Goal: Task Accomplishment & Management: Complete application form

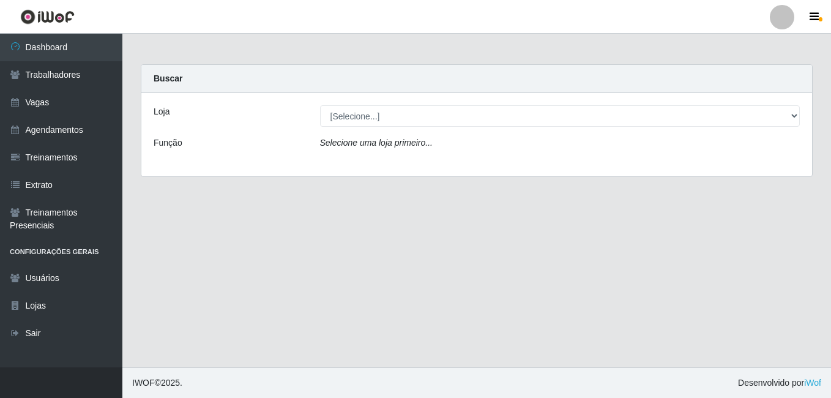
click at [171, 112] on div "Loja" at bounding box center [227, 115] width 166 height 21
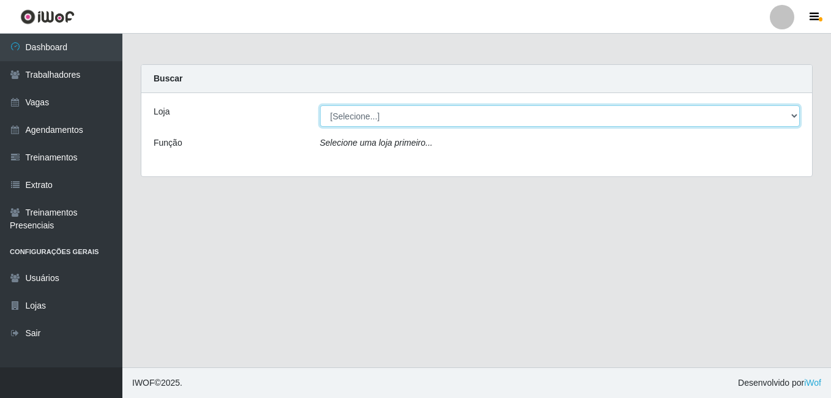
click at [794, 117] on select "[Selecione...] Bemais Supermercados - B1 [GEOGRAPHIC_DATA]" at bounding box center [560, 115] width 480 height 21
select select "403"
click at [320, 105] on select "[Selecione...] Bemais Supermercados - B1 [GEOGRAPHIC_DATA]" at bounding box center [560, 115] width 480 height 21
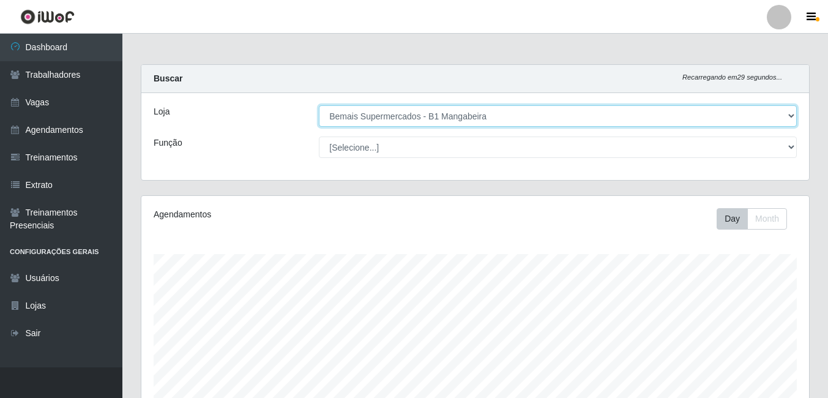
scroll to position [254, 668]
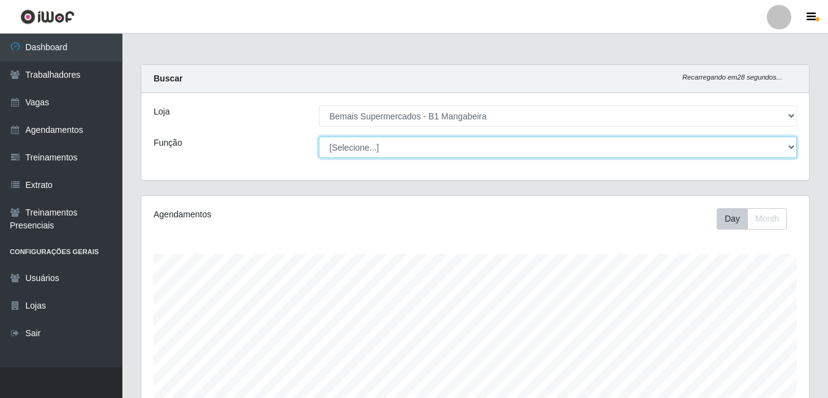
click at [789, 145] on select "[Selecione...] ASG ASG + ASG ++ Balconista de Açougue Balconista de Açougue + B…" at bounding box center [558, 146] width 478 height 21
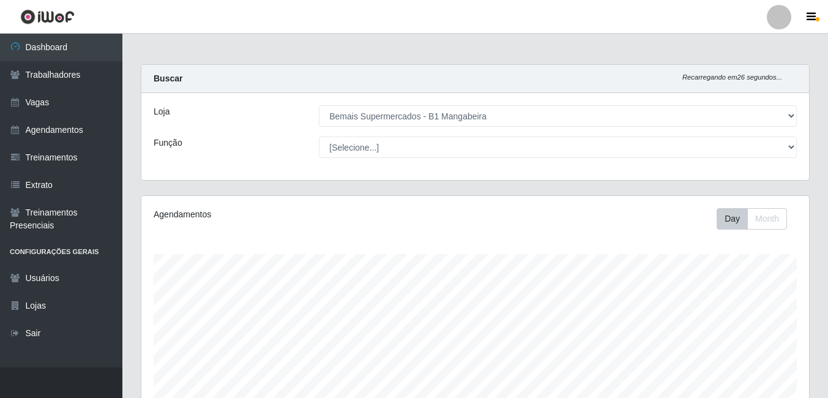
click at [597, 86] on div "Buscar Recarregando em 26 segundos..." at bounding box center [475, 79] width 668 height 28
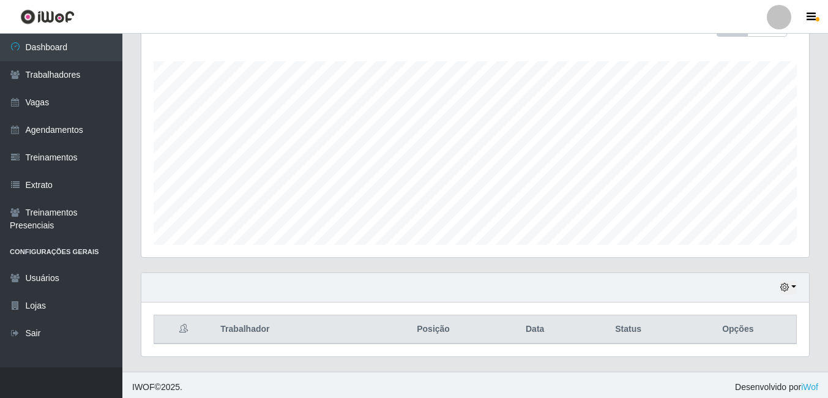
scroll to position [197, 0]
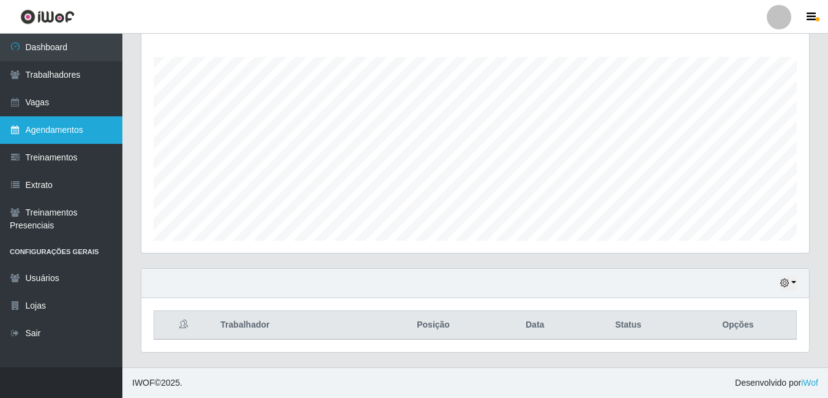
click at [61, 126] on link "Agendamentos" at bounding box center [61, 130] width 122 height 28
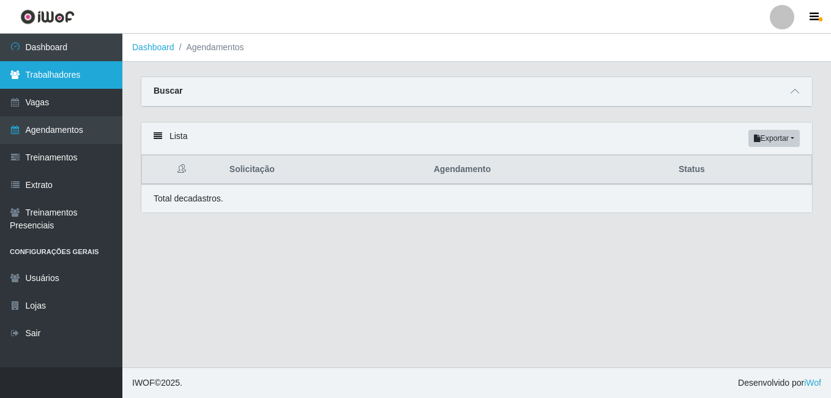
click at [67, 69] on link "Trabalhadores" at bounding box center [61, 75] width 122 height 28
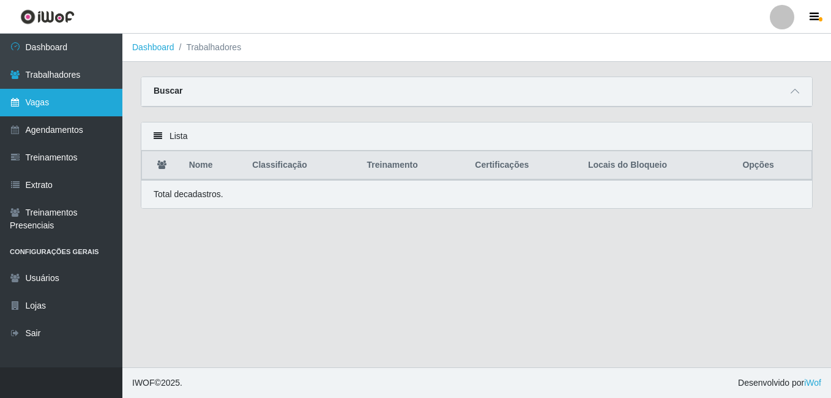
click at [100, 103] on link "Vagas" at bounding box center [61, 103] width 122 height 28
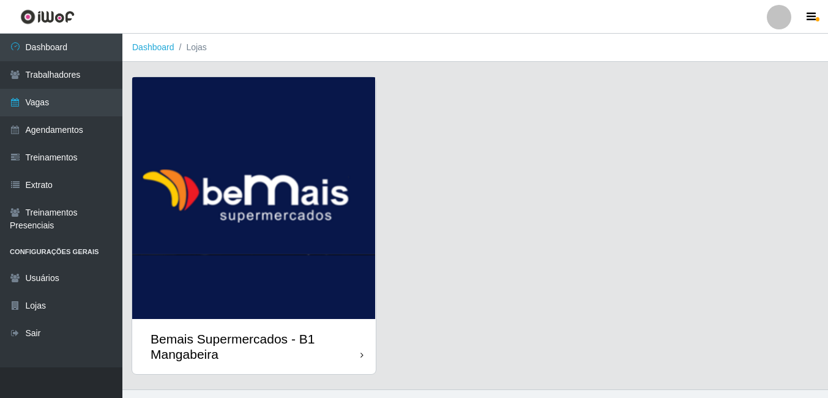
click at [348, 348] on div "Bemais Supermercados - B1 Mangabeira" at bounding box center [256, 346] width 210 height 31
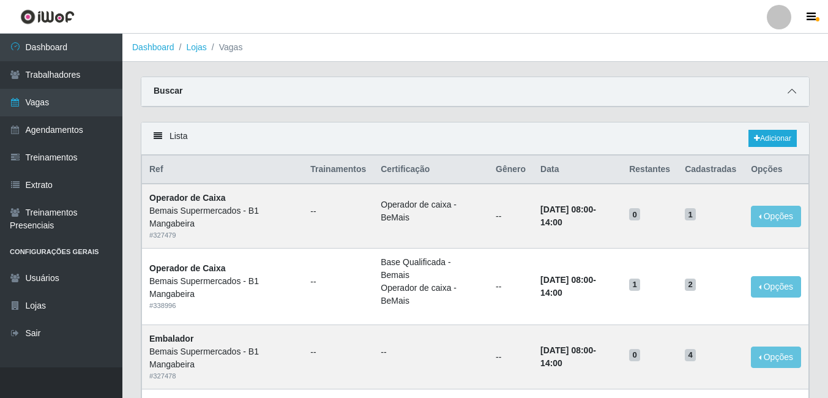
click at [791, 92] on icon at bounding box center [792, 91] width 9 height 9
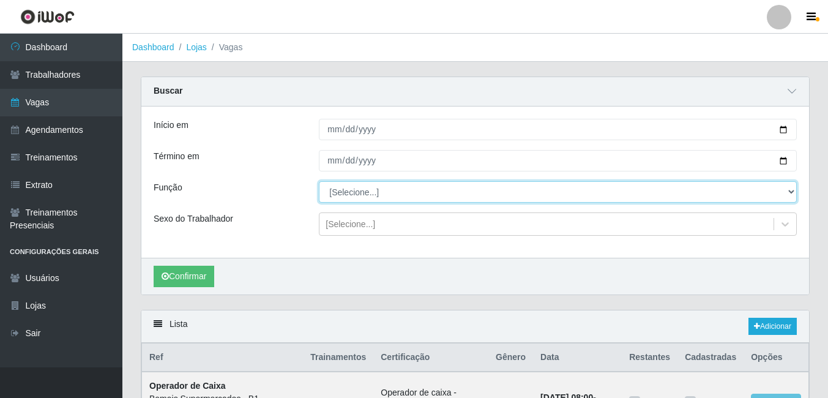
click at [791, 192] on select "[Selecione...] ASG ASG + ASG ++ Balconista de Açougue Balconista de Açougue + B…" at bounding box center [558, 191] width 478 height 21
select select "123"
click at [319, 182] on select "[Selecione...] ASG ASG + ASG ++ Balconista de Açougue Balconista de Açougue + B…" at bounding box center [558, 191] width 478 height 21
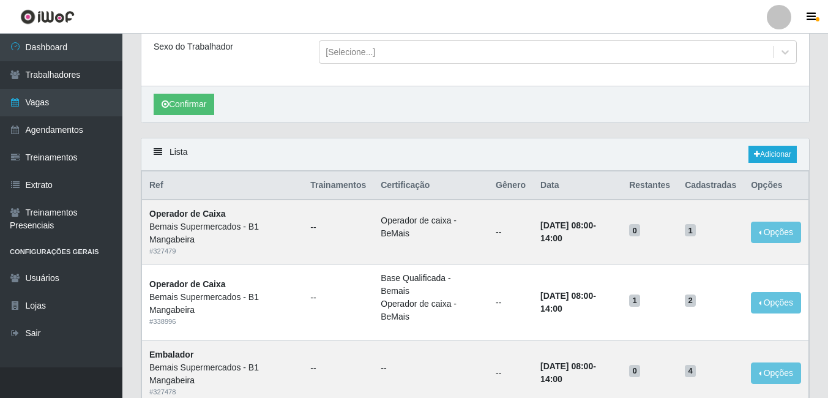
scroll to position [175, 0]
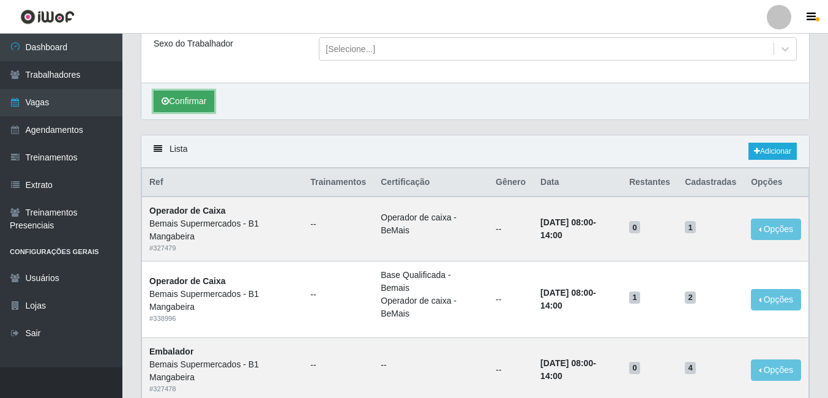
drag, startPoint x: 205, startPoint y: 108, endPoint x: 212, endPoint y: 107, distance: 7.4
click at [205, 108] on button "Confirmar" at bounding box center [184, 101] width 61 height 21
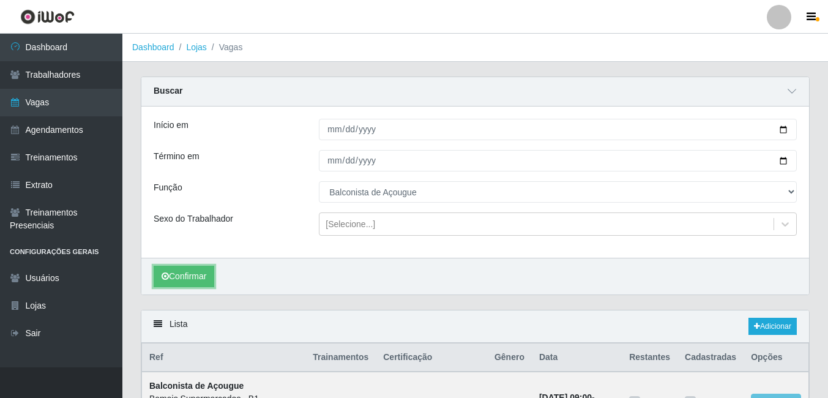
scroll to position [100, 0]
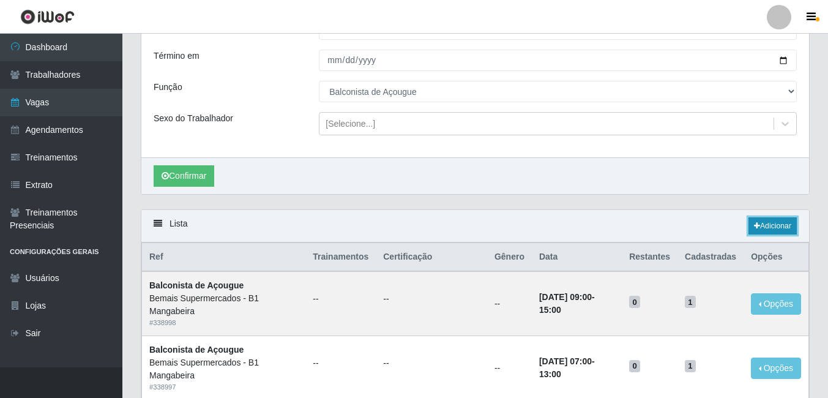
click at [783, 220] on link "Adicionar" at bounding box center [772, 225] width 48 height 17
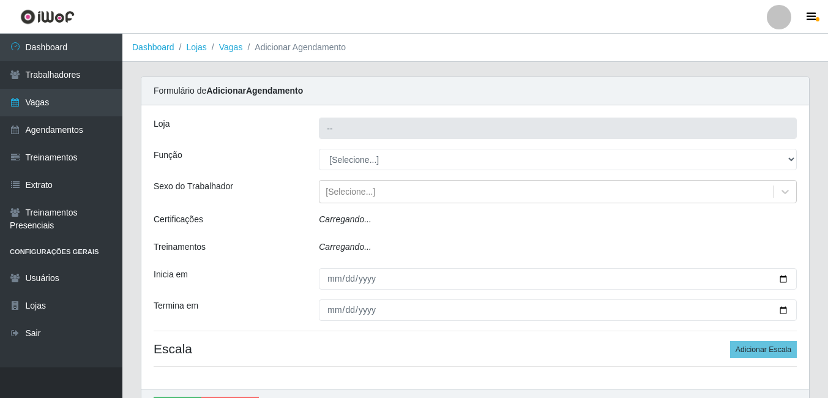
type input "Bemais Supermercados - B1 Mangabeira"
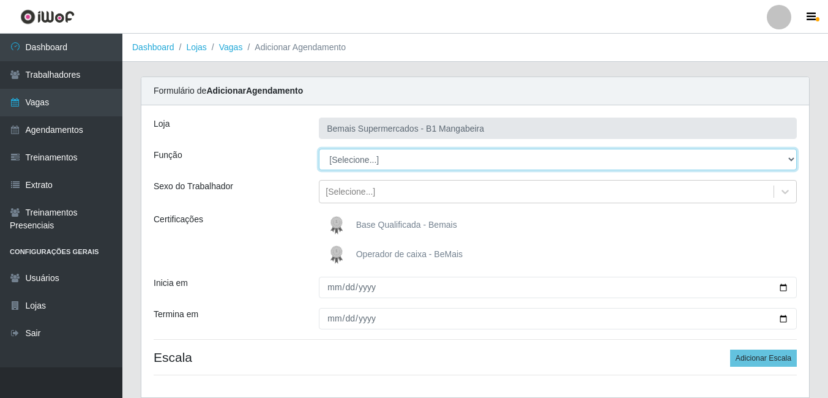
click at [790, 159] on select "[Selecione...] ASG ASG + ASG ++ Balconista de Açougue Balconista de Açougue + B…" at bounding box center [558, 159] width 478 height 21
select select "123"
click at [319, 149] on select "[Selecione...] ASG ASG + ASG ++ Balconista de Açougue Balconista de Açougue + B…" at bounding box center [558, 159] width 478 height 21
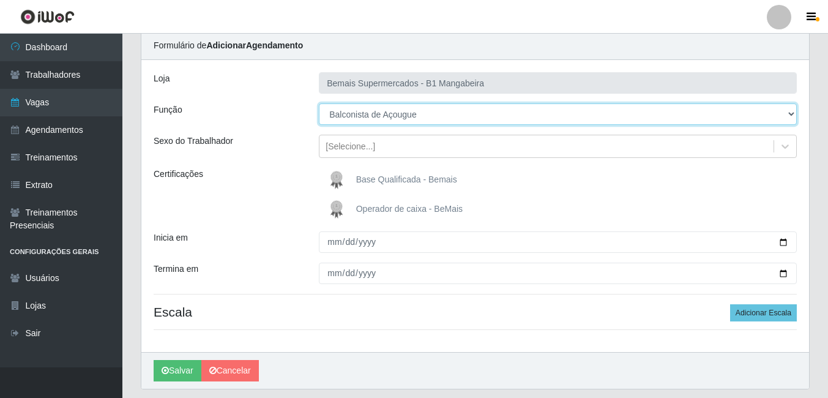
scroll to position [46, 0]
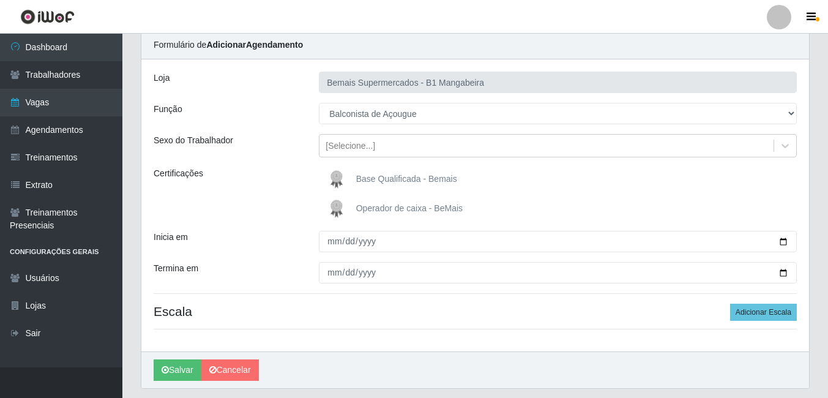
click at [411, 182] on span "Base Qualificada - Bemais" at bounding box center [406, 179] width 101 height 10
click at [0, 0] on input "Base Qualificada - Bemais" at bounding box center [0, 0] width 0 height 0
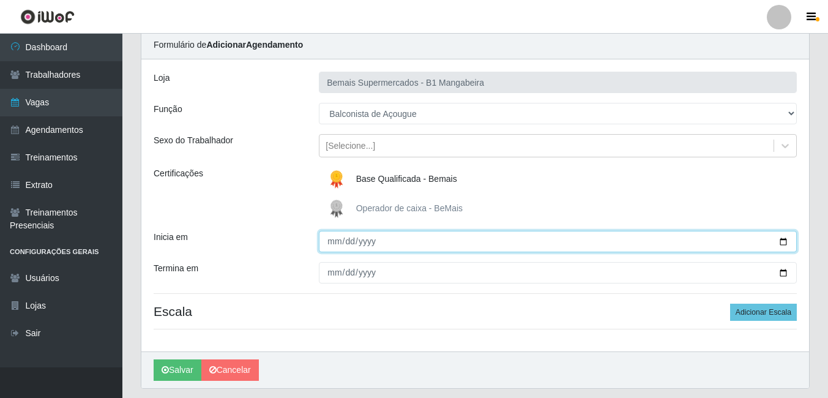
click at [780, 243] on input "Inicia em" at bounding box center [558, 241] width 478 height 21
type input "[DATE]"
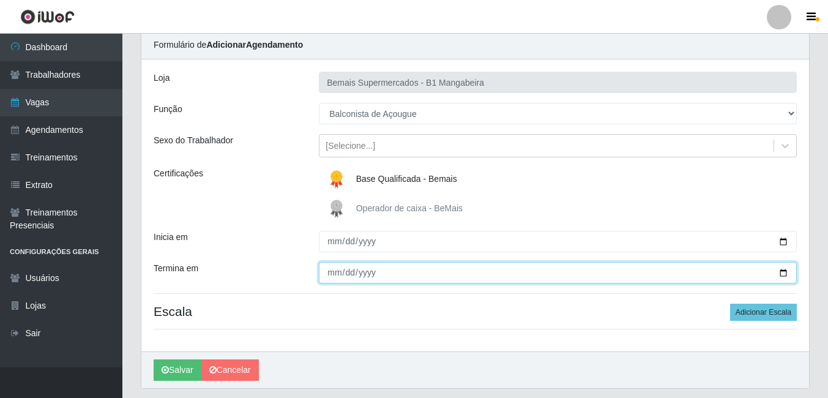
click at [779, 275] on input "Termina em" at bounding box center [558, 272] width 478 height 21
type input "[DATE]"
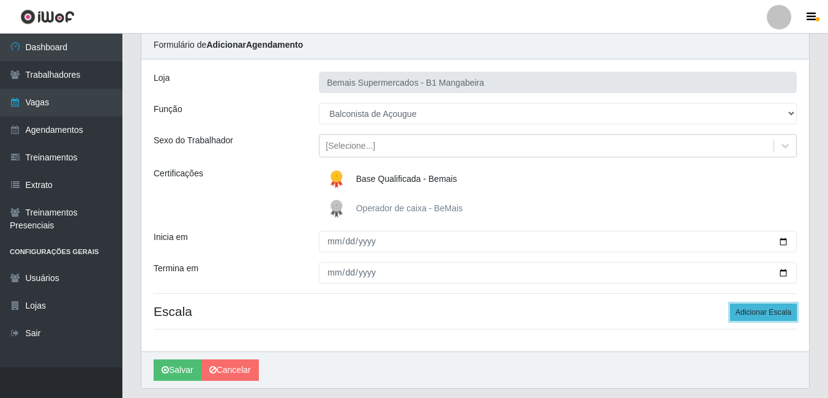
click at [753, 310] on button "Adicionar Escala" at bounding box center [763, 312] width 67 height 17
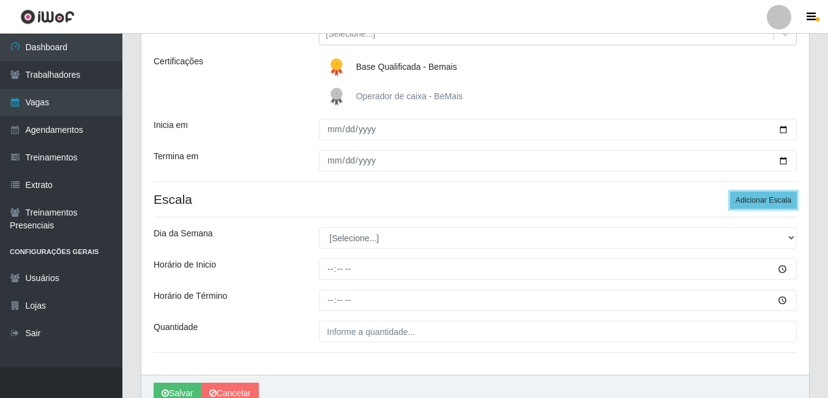
scroll to position [171, 0]
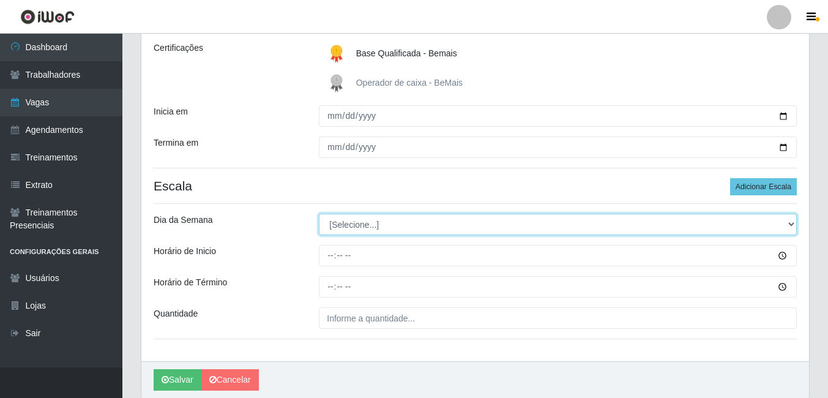
click at [789, 224] on select "[Selecione...] Segunda Terça Quarta Quinta Sexta Sábado Domingo" at bounding box center [558, 224] width 478 height 21
select select "0"
click at [319, 214] on select "[Selecione...] Segunda Terça Quarta Quinta Sexta Sábado Domingo" at bounding box center [558, 224] width 478 height 21
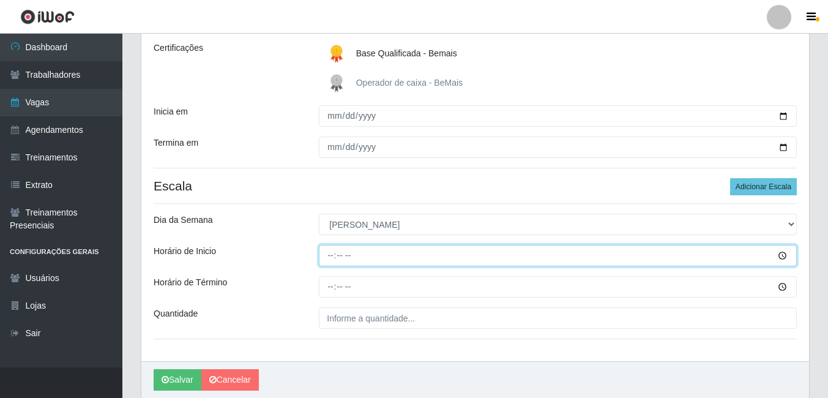
click at [331, 255] on input "Horário de Inicio" at bounding box center [558, 255] width 478 height 21
type input "07:00"
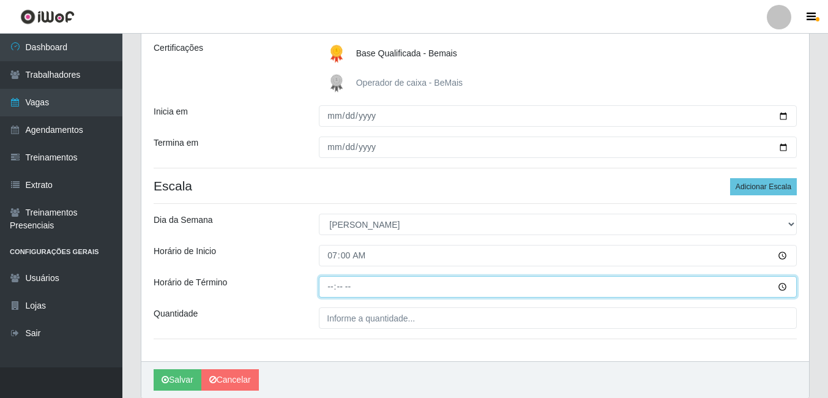
click at [331, 286] on input "Horário de Término" at bounding box center [558, 286] width 478 height 21
type input "13:00"
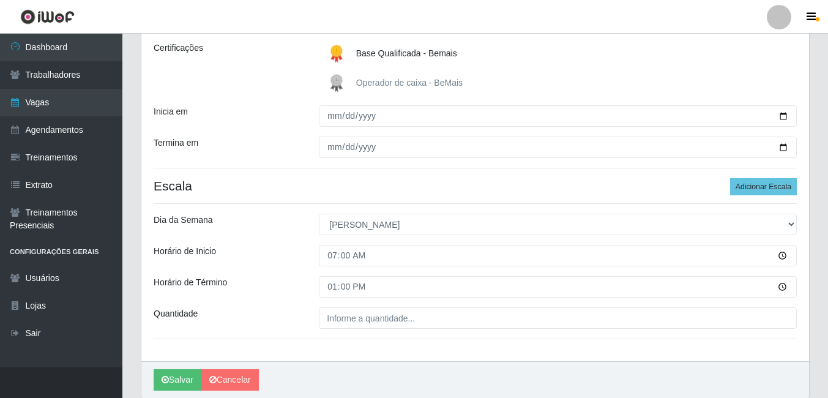
drag, startPoint x: 301, startPoint y: 271, endPoint x: 411, endPoint y: 270, distance: 110.2
click at [302, 271] on div "Loja Bemais Supermercados - B1 Mangabeira Função [Selecione...] ASG ASG + ASG +…" at bounding box center [475, 147] width 668 height 427
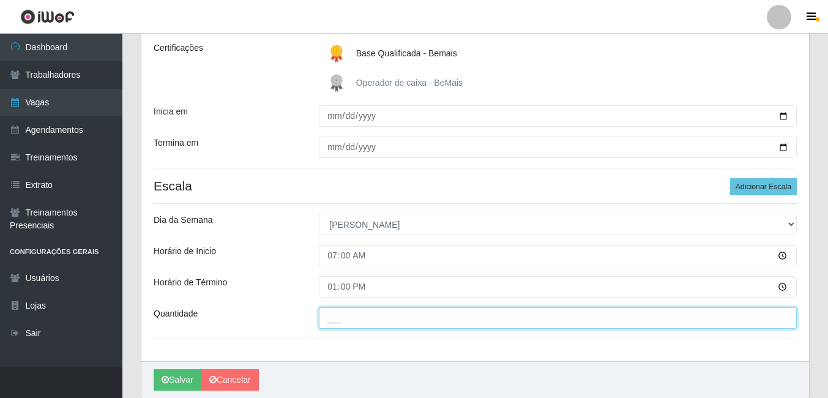
click at [383, 318] on input "___" at bounding box center [558, 317] width 478 height 21
type input "2__"
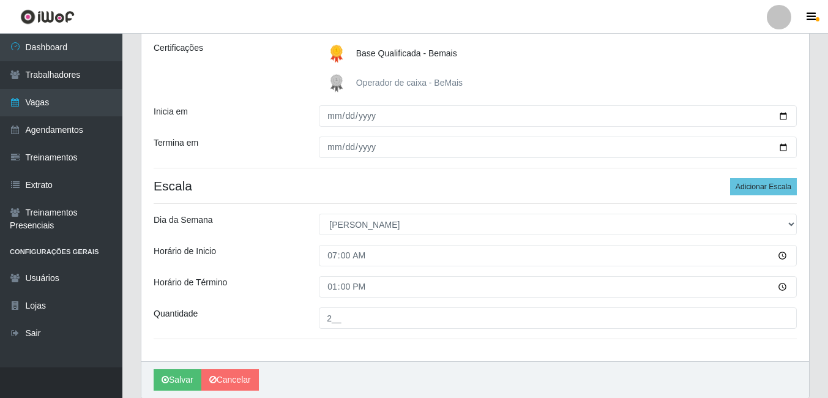
click at [275, 331] on div "Loja Bemais Supermercados - B1 Mangabeira Função [Selecione...] ASG ASG + ASG +…" at bounding box center [475, 147] width 668 height 427
click at [174, 381] on button "Salvar" at bounding box center [178, 379] width 48 height 21
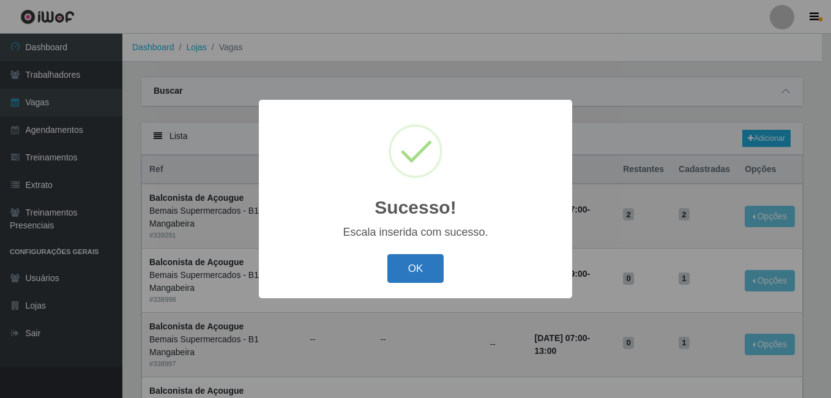
click at [410, 276] on button "OK" at bounding box center [415, 268] width 57 height 29
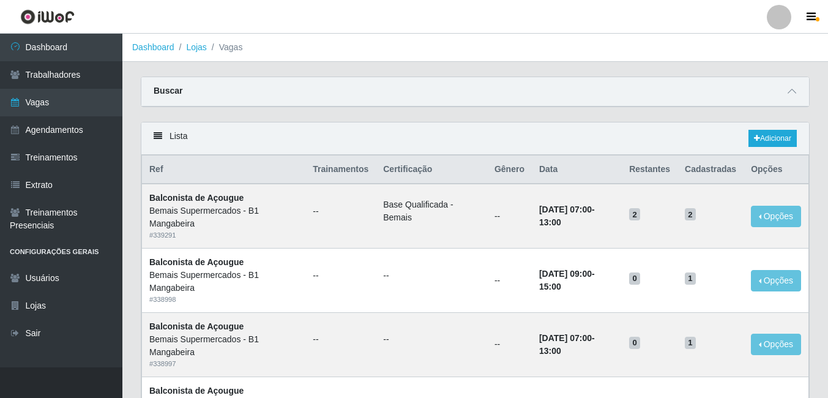
drag, startPoint x: 821, startPoint y: 72, endPoint x: 814, endPoint y: 99, distance: 27.9
